Goal: Task Accomplishment & Management: Use online tool/utility

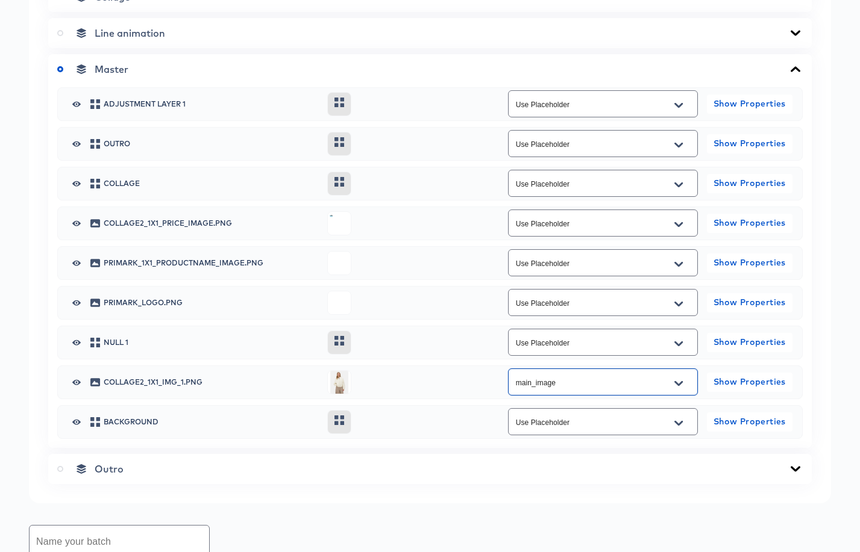
scroll to position [584, 0]
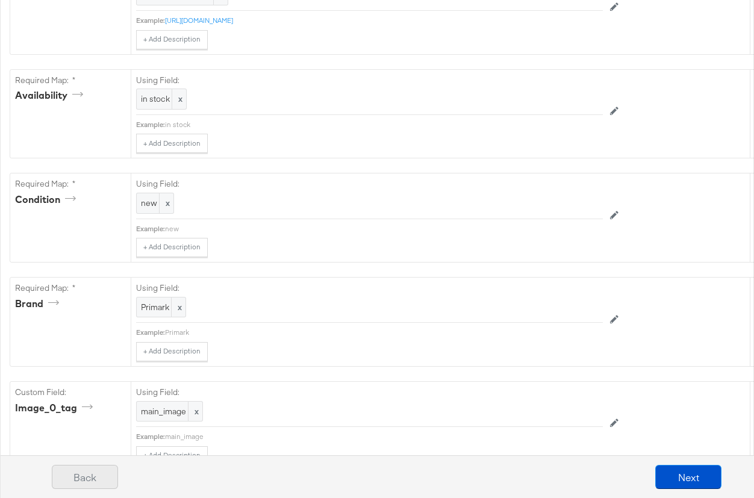
scroll to position [829, 0]
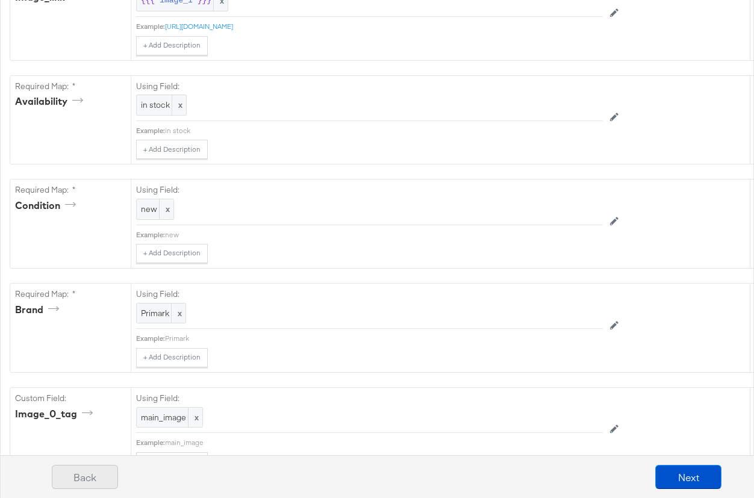
click at [95, 475] on button "Back" at bounding box center [85, 477] width 66 height 24
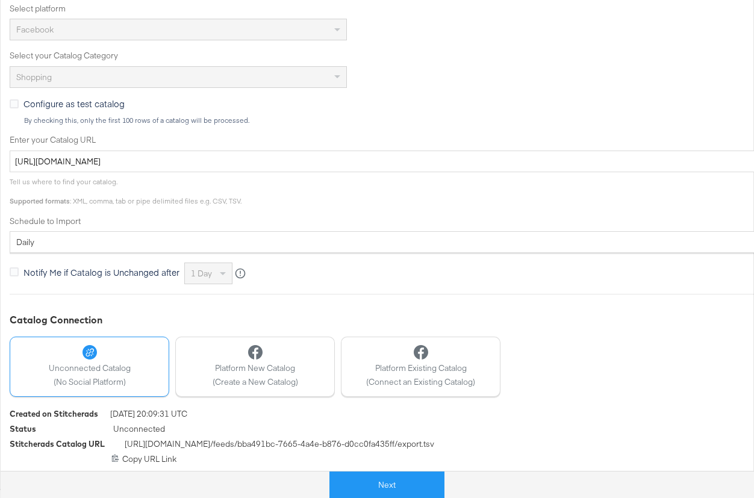
scroll to position [0, 0]
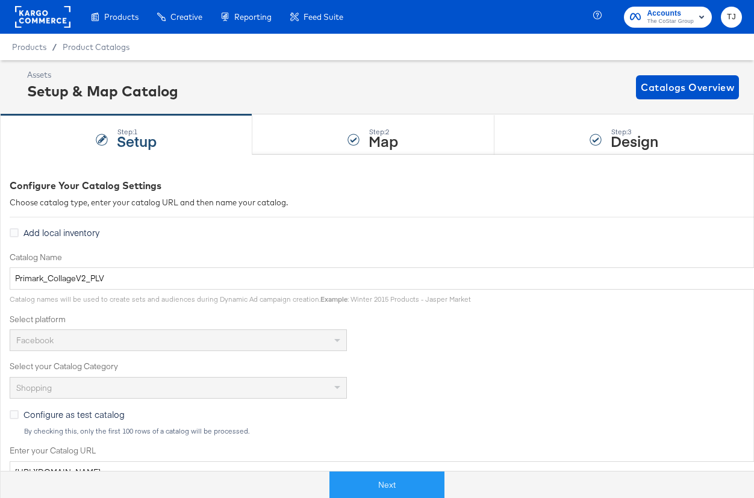
click at [335, 339] on div "Facebook" at bounding box center [178, 340] width 336 height 20
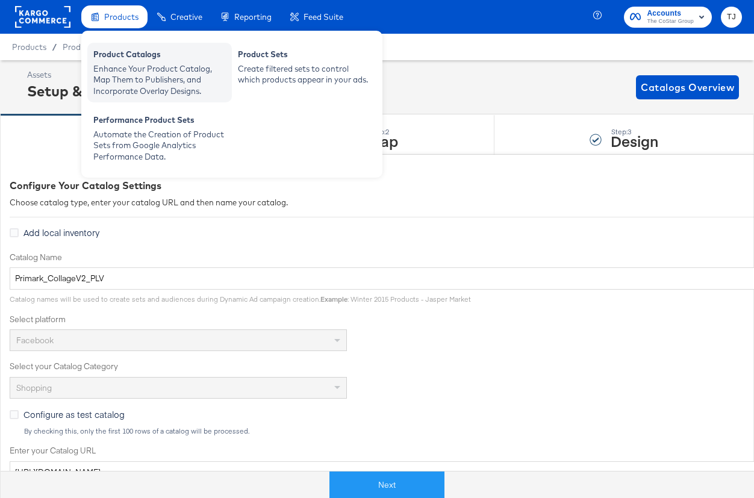
click at [122, 52] on div "Product Catalogs" at bounding box center [159, 56] width 133 height 14
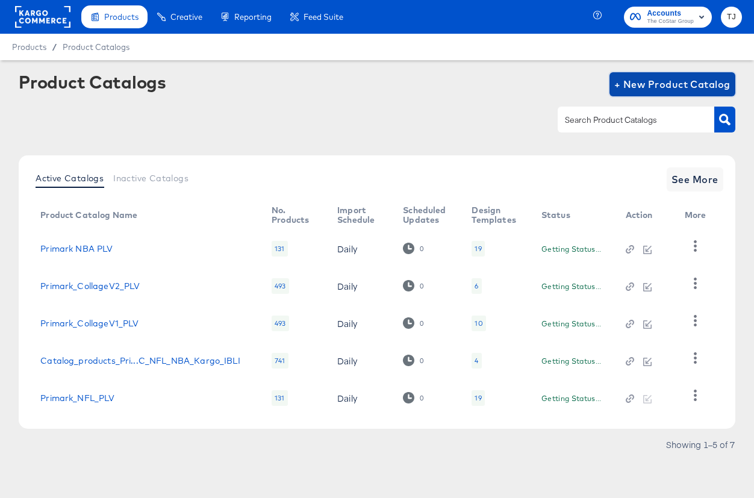
click at [664, 84] on span "+ New Product Catalog" at bounding box center [672, 84] width 116 height 17
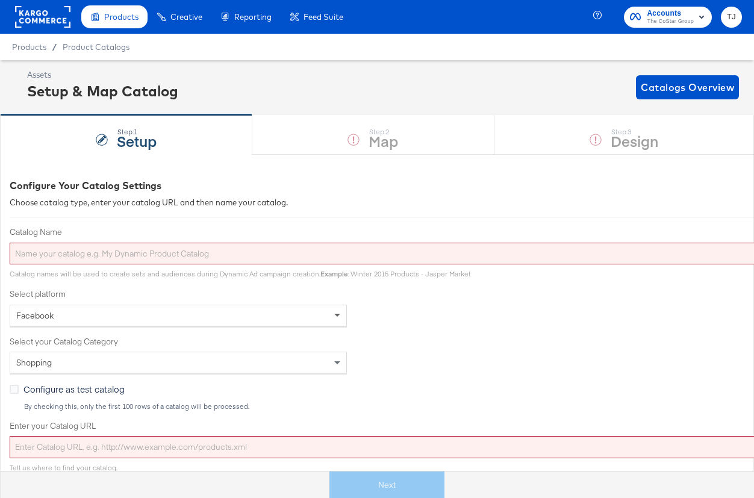
click at [336, 314] on span at bounding box center [337, 316] width 6 height 4
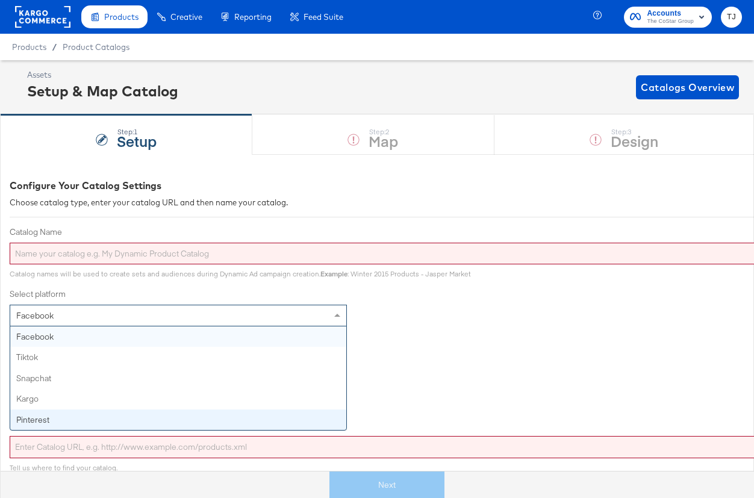
drag, startPoint x: 274, startPoint y: 422, endPoint x: 278, endPoint y: 418, distance: 6.4
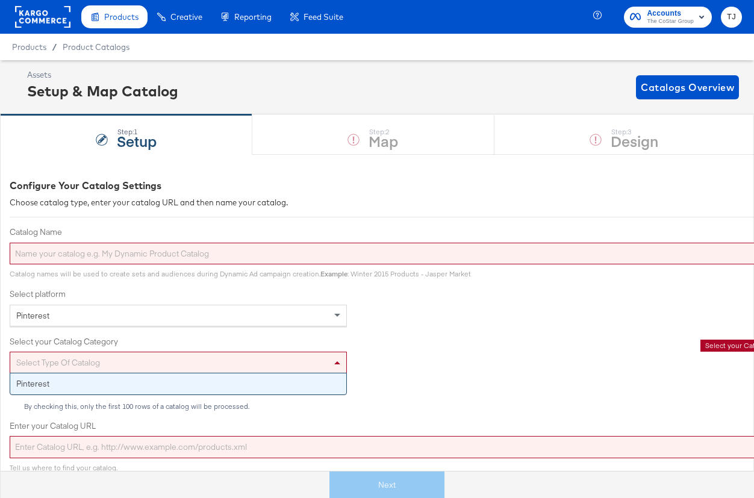
click at [336, 358] on span at bounding box center [338, 362] width 15 height 20
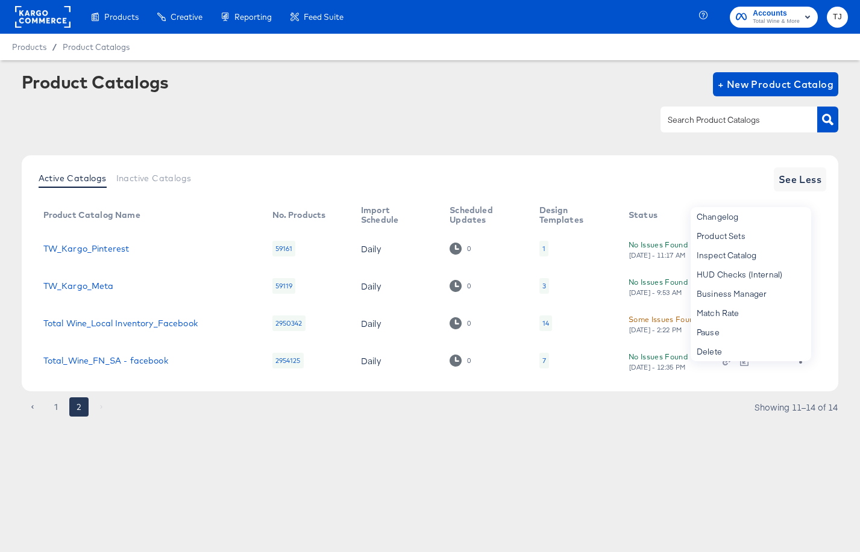
click at [28, 18] on rect at bounding box center [42, 17] width 55 height 22
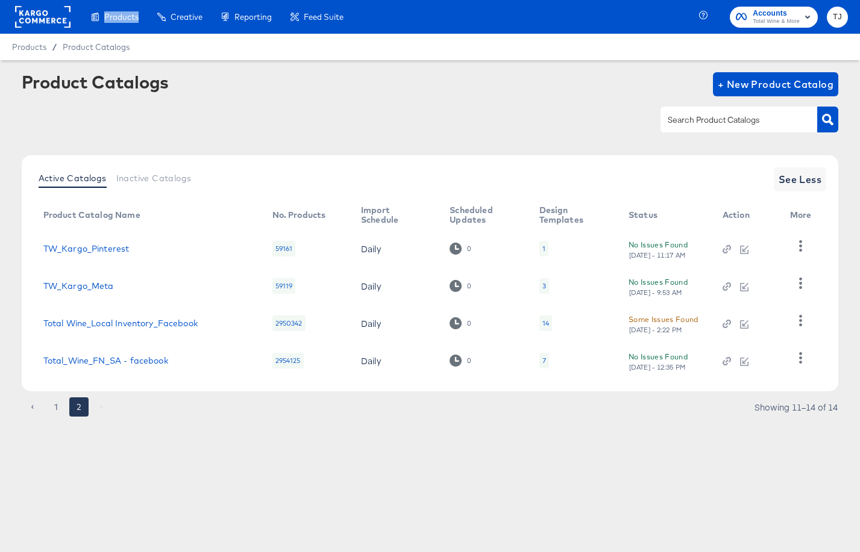
click at [29, 18] on rect at bounding box center [42, 17] width 55 height 22
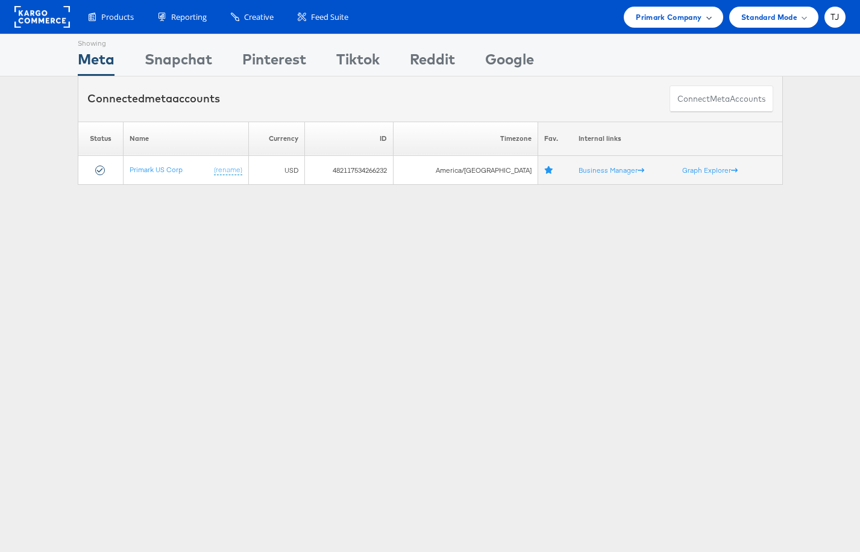
click at [699, 11] on span "Primark Company" at bounding box center [669, 17] width 66 height 13
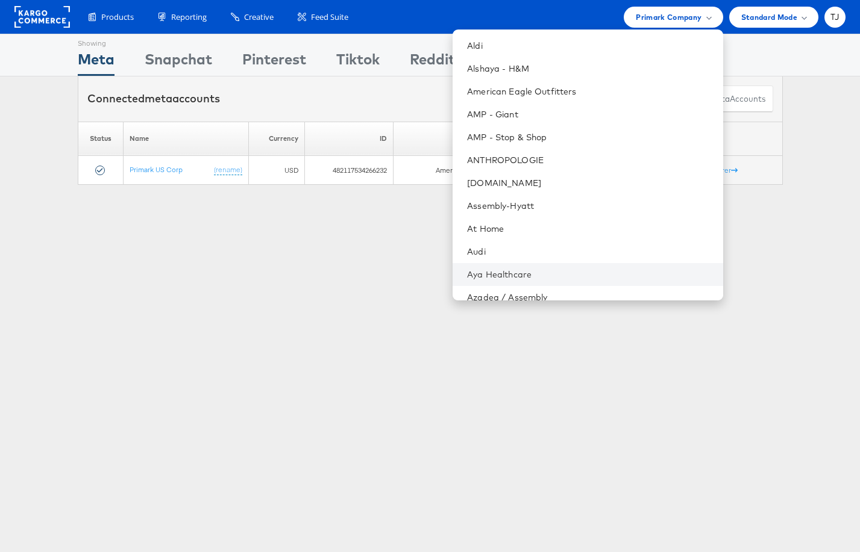
scroll to position [167, 0]
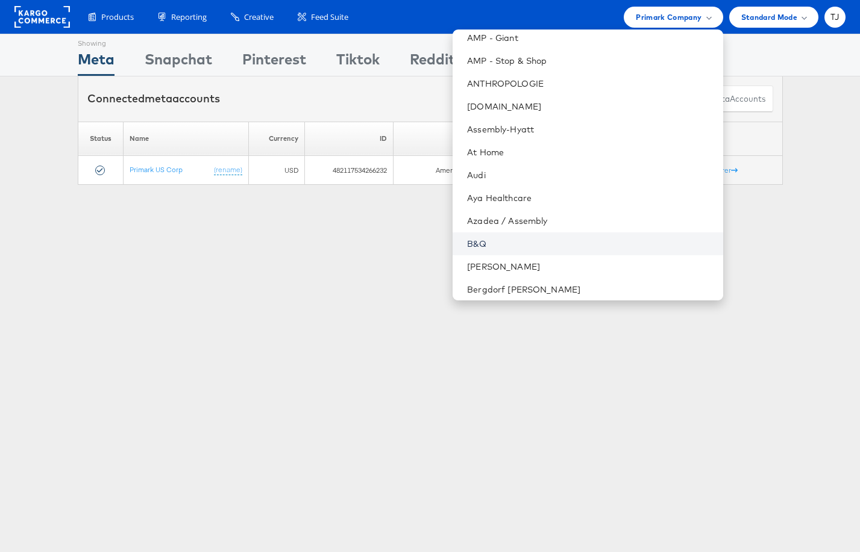
click at [570, 240] on link "B&Q" at bounding box center [590, 244] width 246 height 12
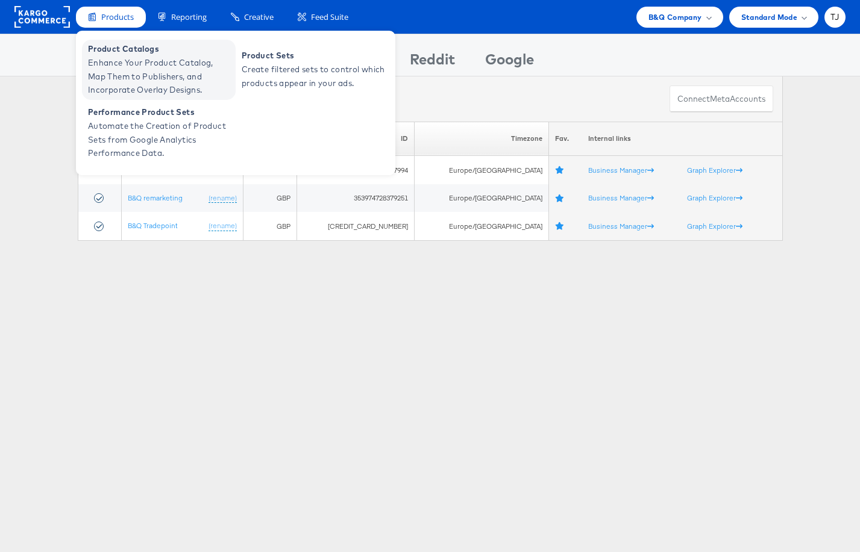
click at [122, 73] on span "Enhance Your Product Catalog, Map Them to Publishers, and Incorporate Overlay D…" at bounding box center [160, 76] width 145 height 41
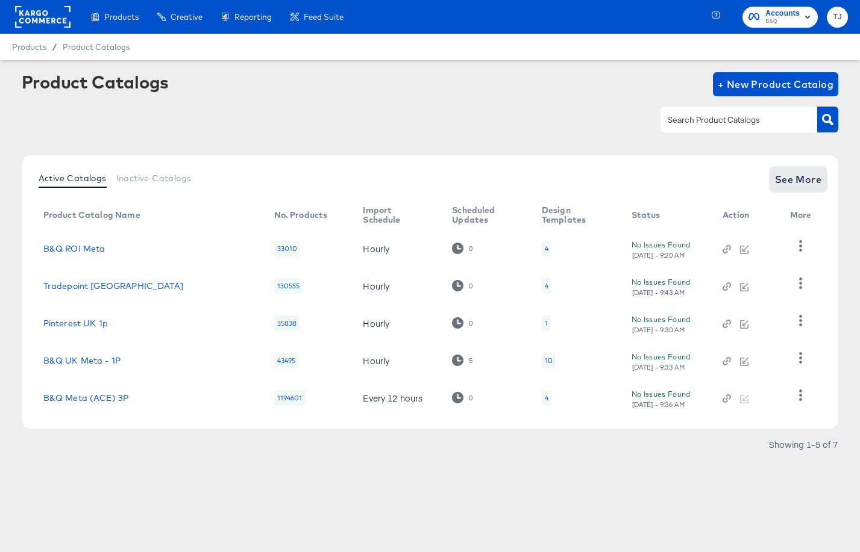
click at [797, 180] on span "See More" at bounding box center [798, 179] width 47 height 17
